Goal: Information Seeking & Learning: Learn about a topic

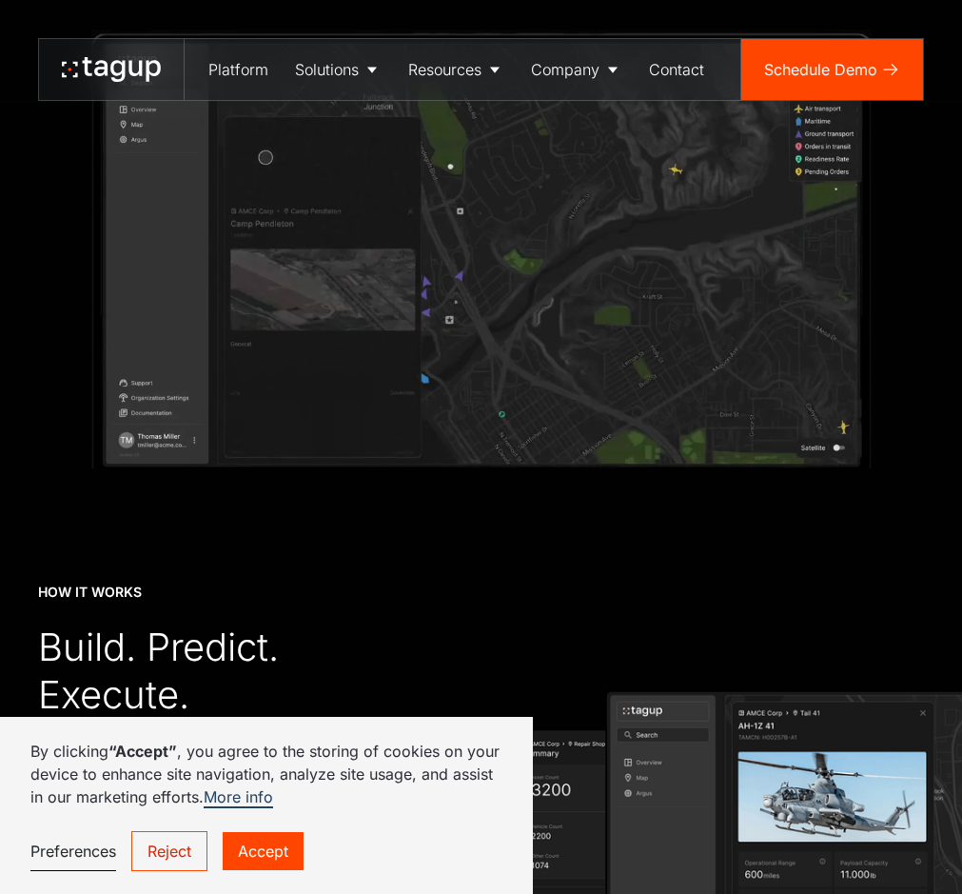
scroll to position [2940, 0]
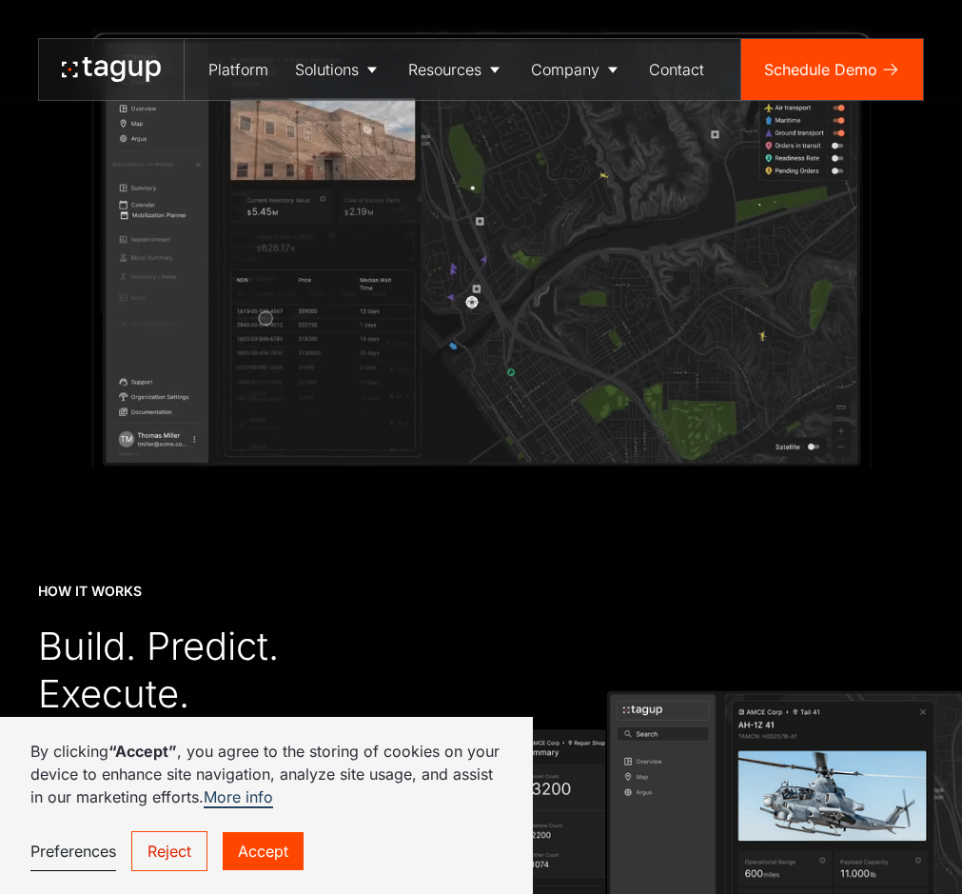
click at [184, 851] on link "Reject" at bounding box center [169, 851] width 76 height 40
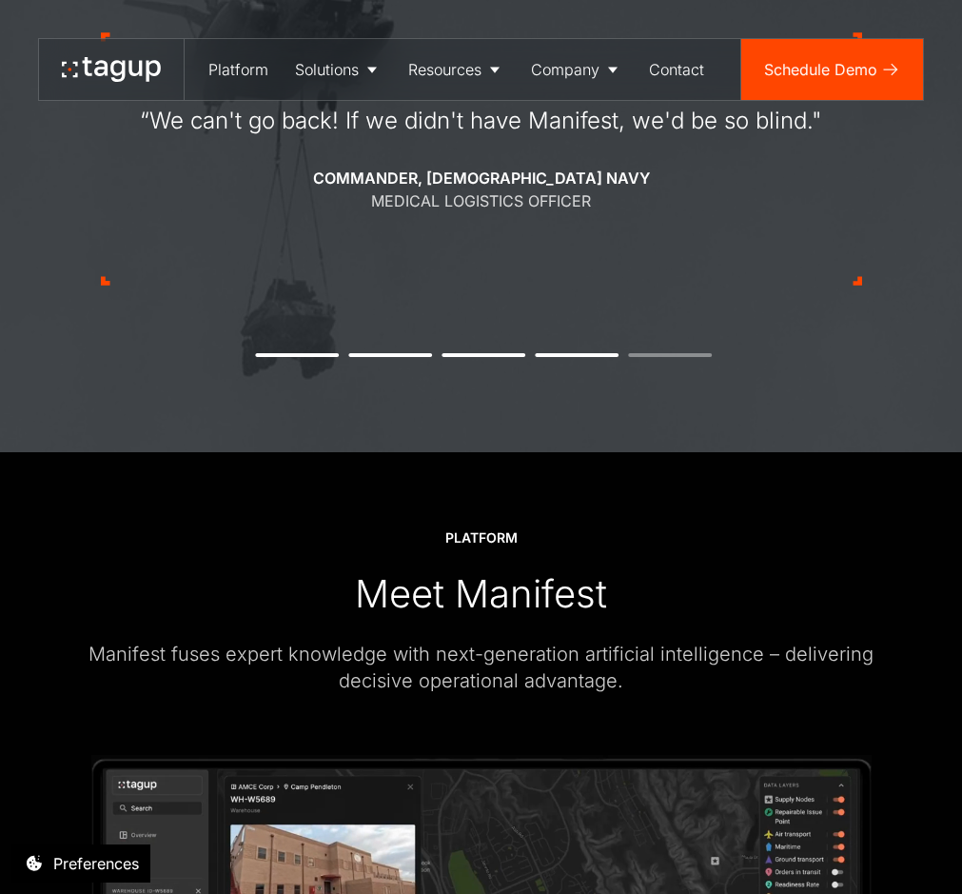
scroll to position [2279, 0]
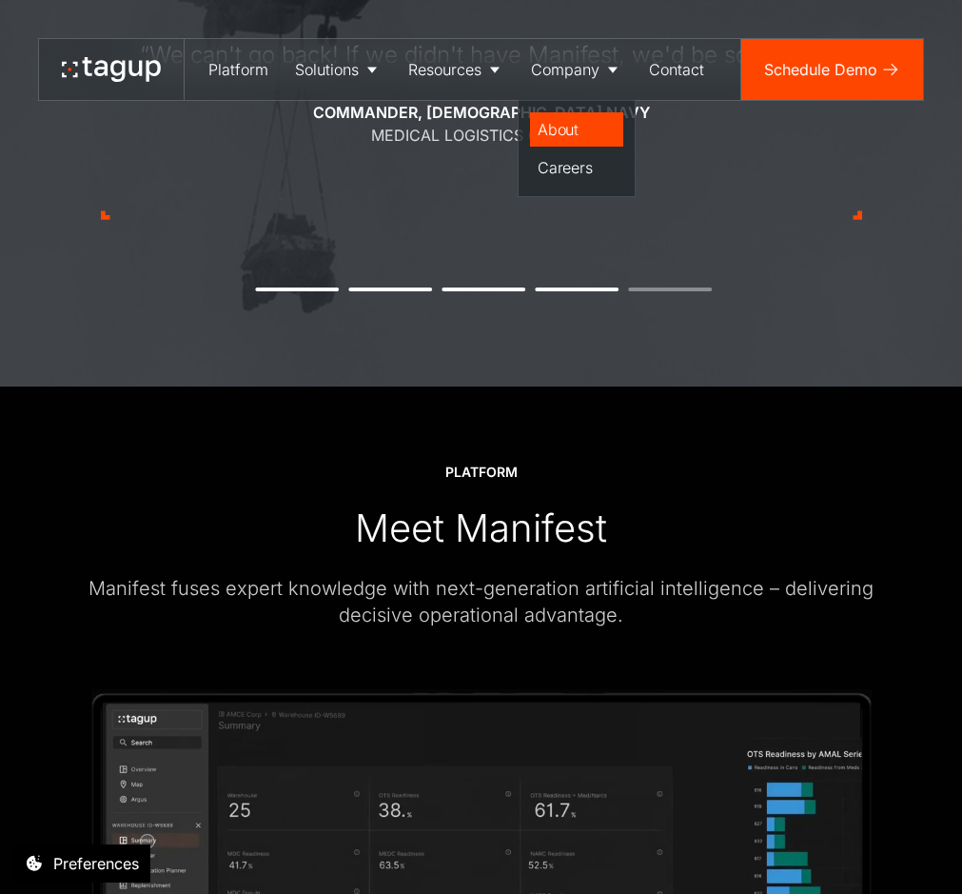
click at [566, 121] on div "About" at bounding box center [577, 129] width 78 height 23
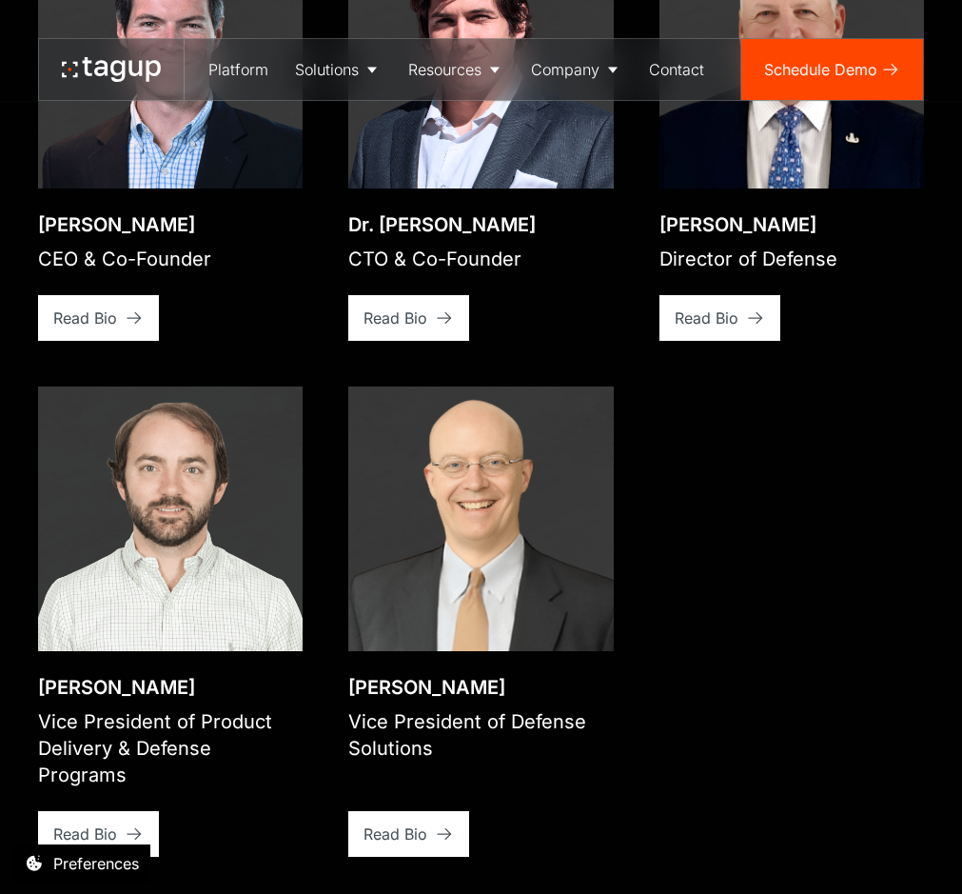
scroll to position [3125, 0]
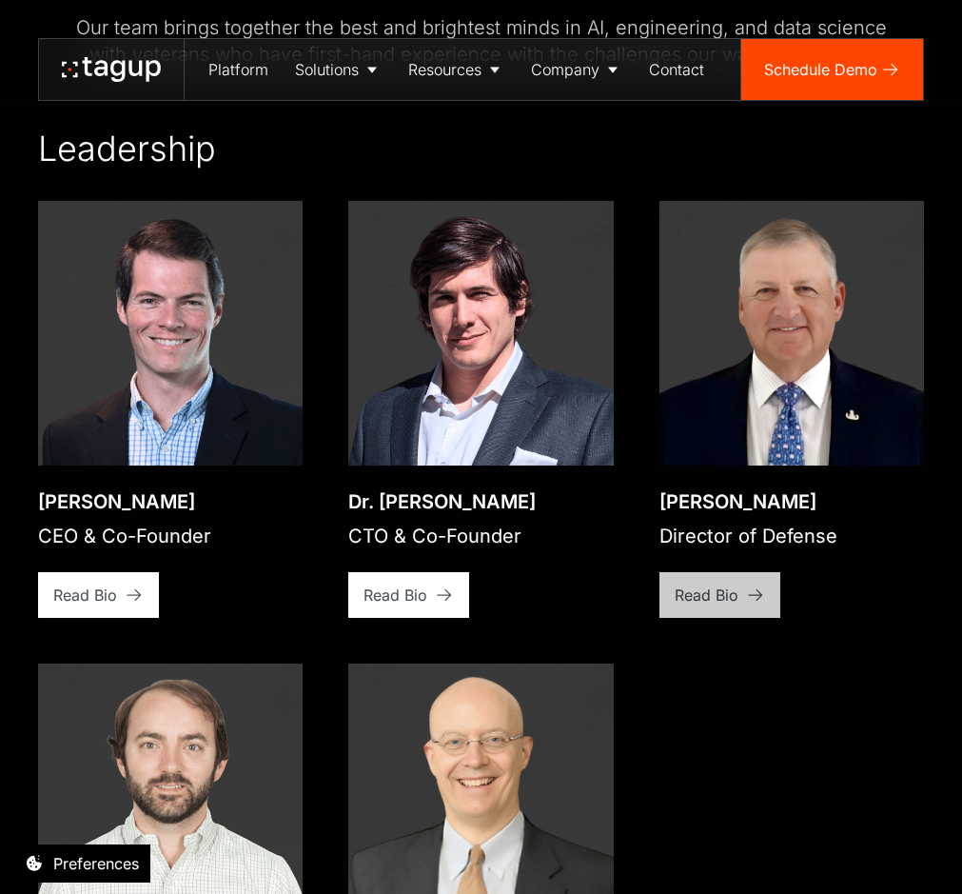
click at [701, 583] on div "Read Bio" at bounding box center [707, 594] width 64 height 23
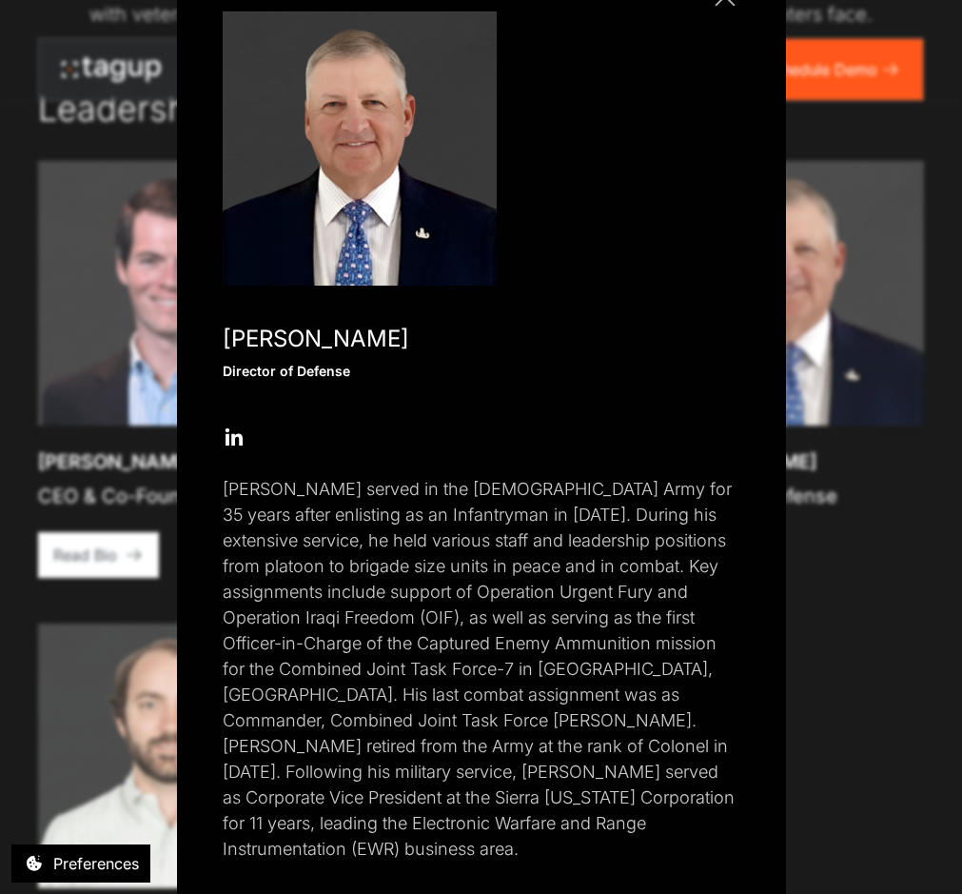
scroll to position [0, 0]
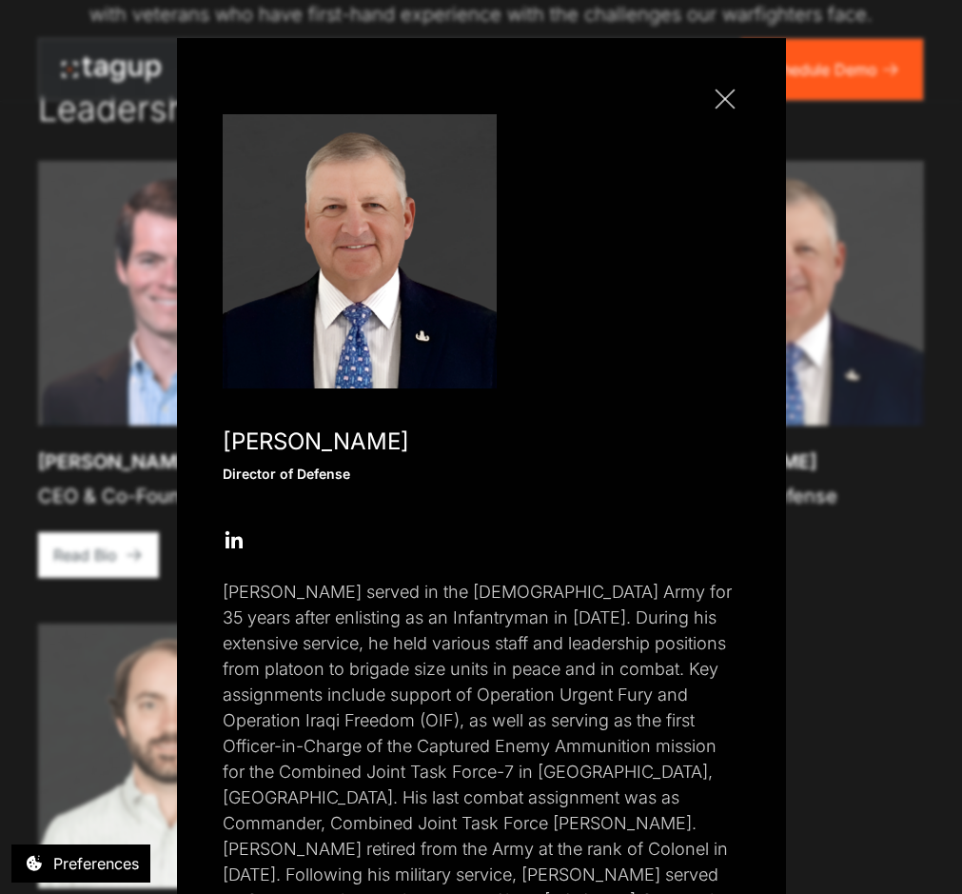
click at [714, 118] on div "Close popup [PERSON_NAME] Director of Defense Open Open Twitter profile Send Em…" at bounding box center [481, 524] width 609 height 972
click at [720, 98] on link "Close popup" at bounding box center [725, 99] width 30 height 30
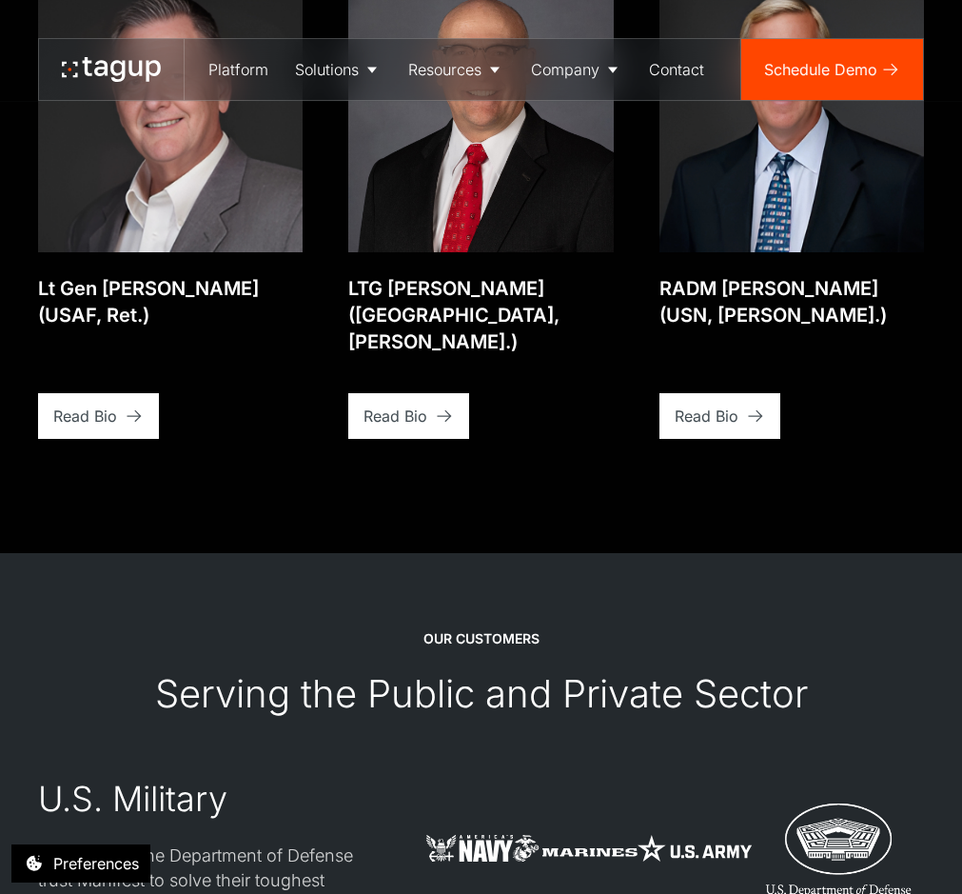
scroll to position [4449, 0]
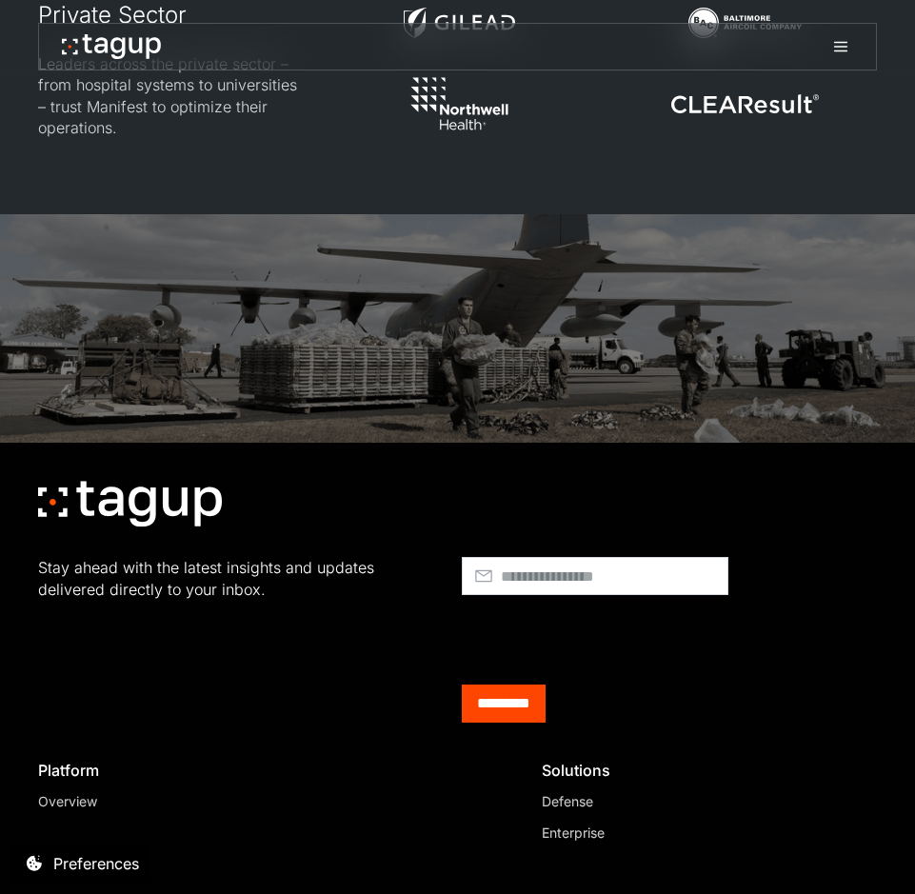
scroll to position [5041, 0]
